Goal: Check status

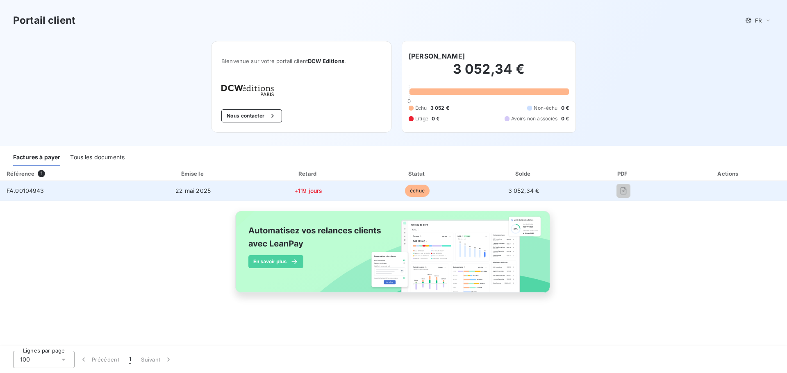
click at [16, 191] on span "FA.00104943" at bounding box center [26, 190] width 38 height 7
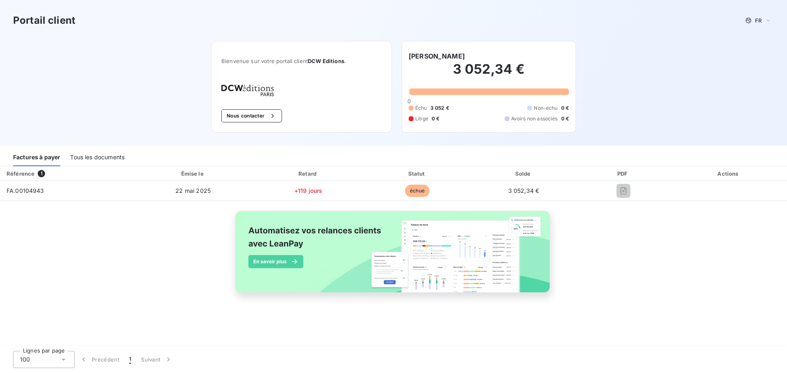
click at [499, 74] on h2 "3 052,34 €" at bounding box center [489, 73] width 160 height 25
